Goal: Find specific page/section: Find specific page/section

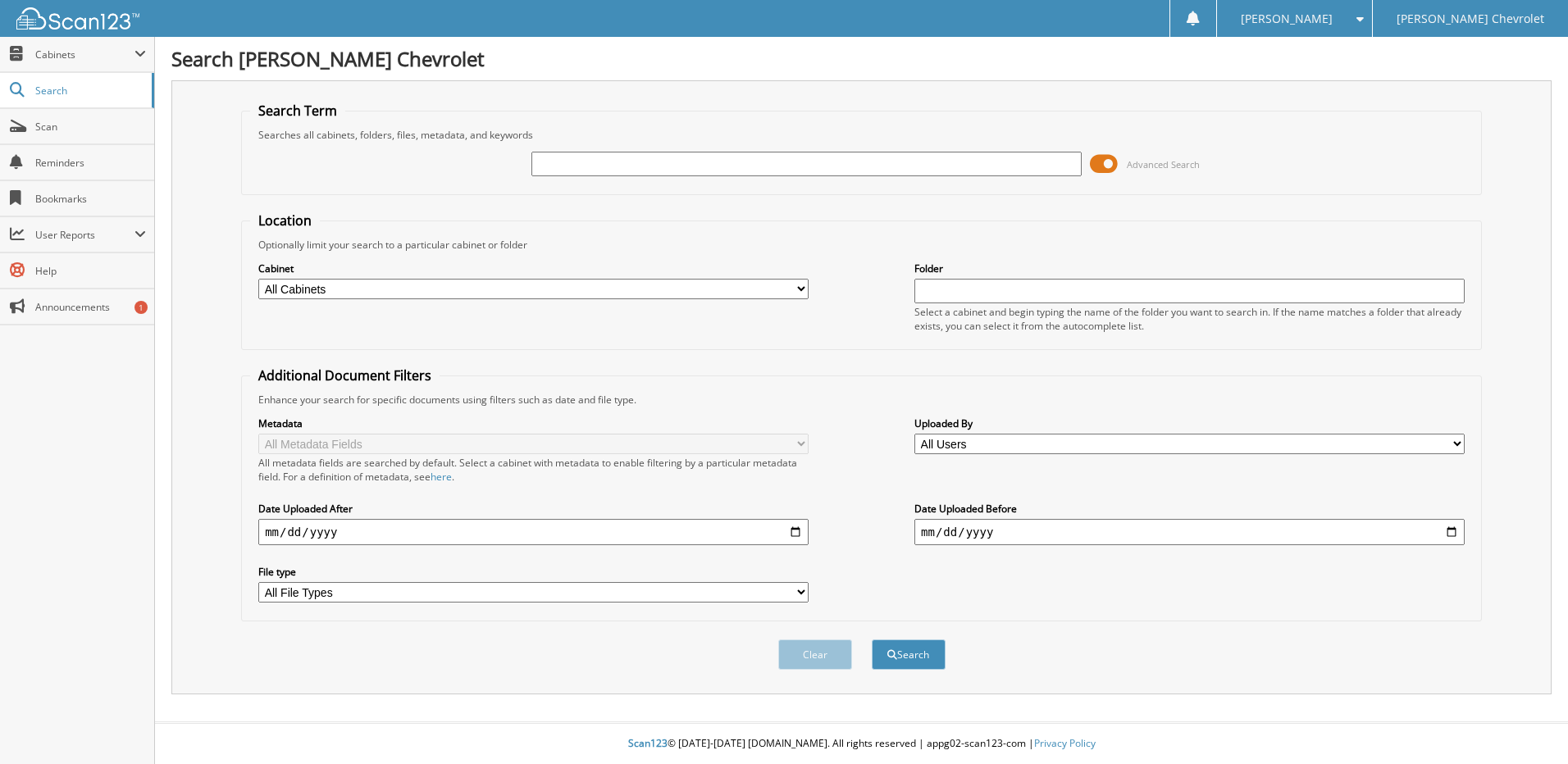
click at [854, 168] on input "text" at bounding box center [807, 164] width 550 height 24
type input "173812"
click at [872, 639] on button "Search" at bounding box center [908, 654] width 74 height 30
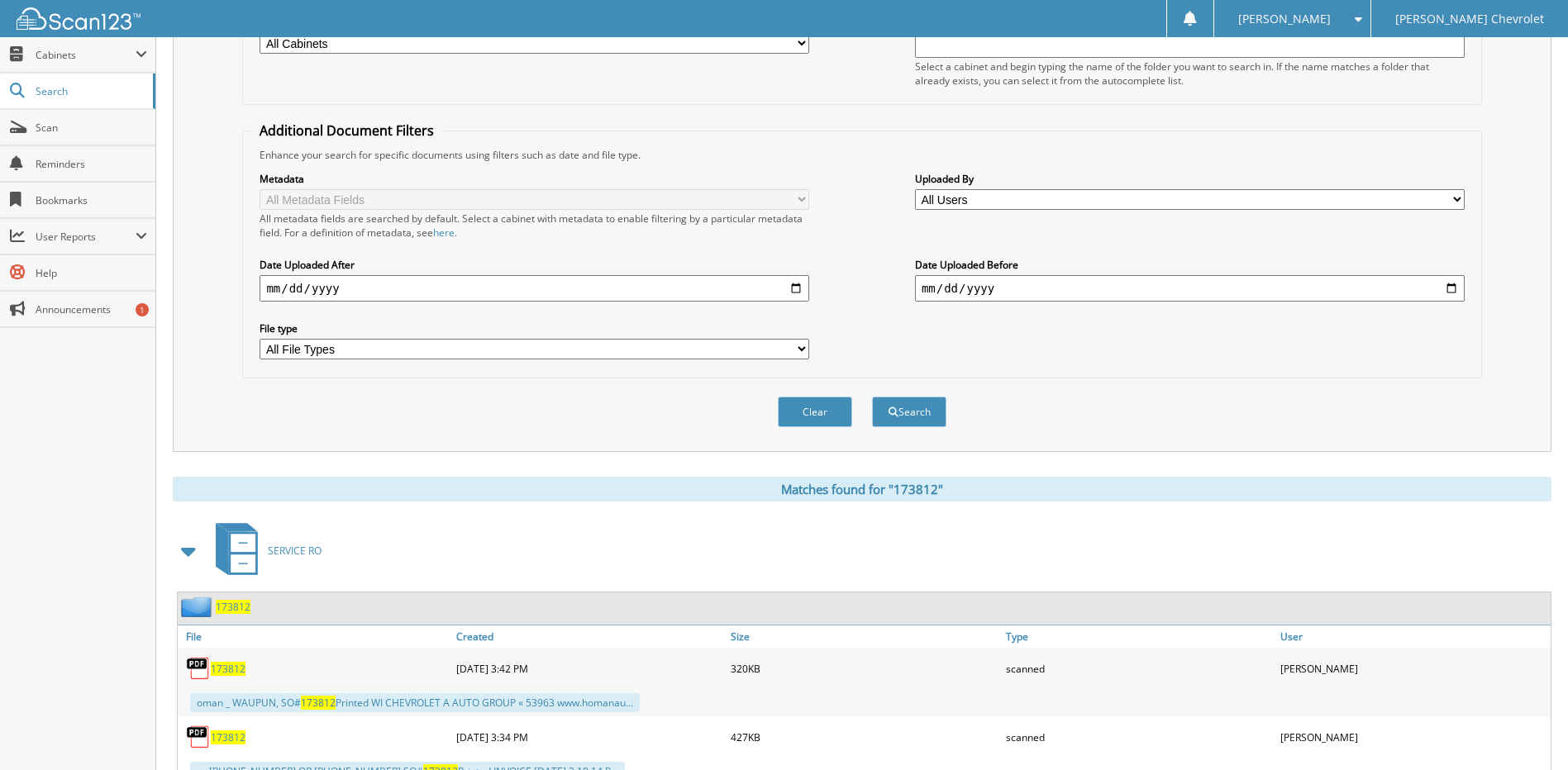
scroll to position [457, 0]
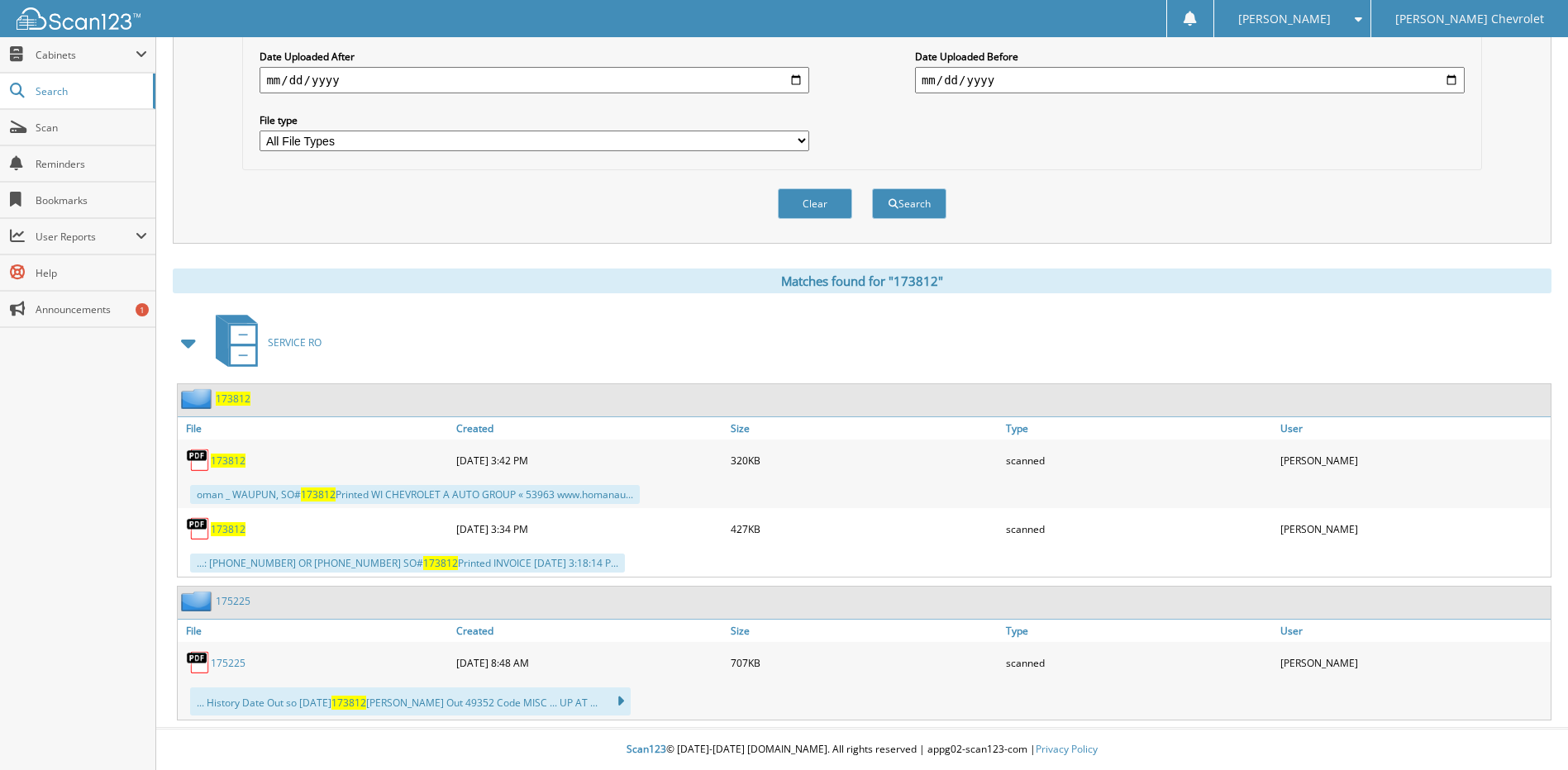
click at [229, 465] on span "173812" at bounding box center [228, 461] width 35 height 14
click at [221, 529] on span "173812" at bounding box center [228, 529] width 35 height 14
